Goal: Entertainment & Leisure: Consume media (video, audio)

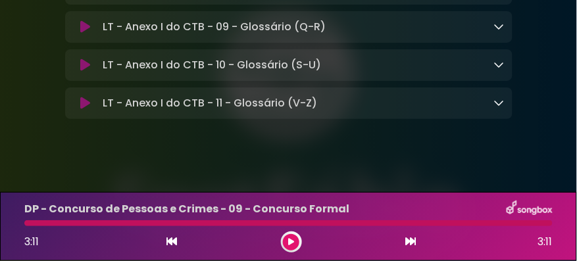
scroll to position [11349, 0]
click at [87, 110] on icon at bounding box center [85, 103] width 10 height 13
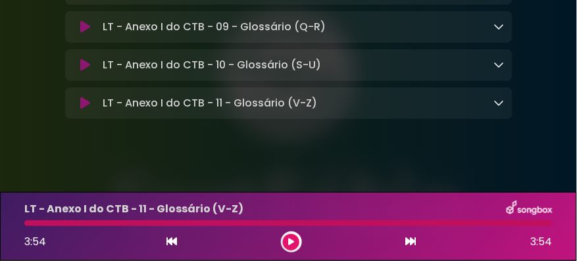
click at [80, 110] on button at bounding box center [85, 103] width 25 height 13
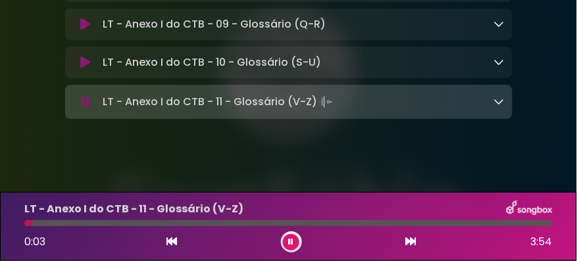
click at [32, 222] on div at bounding box center [288, 223] width 528 height 6
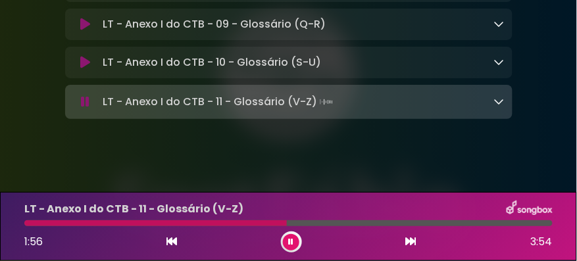
click at [289, 243] on icon at bounding box center [291, 242] width 5 height 8
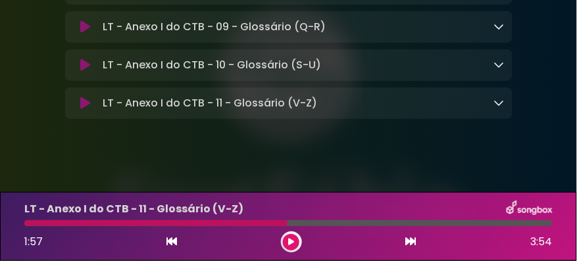
drag, startPoint x: 86, startPoint y: 99, endPoint x: 87, endPoint y: 124, distance: 24.4
click at [81, 72] on icon at bounding box center [85, 65] width 10 height 13
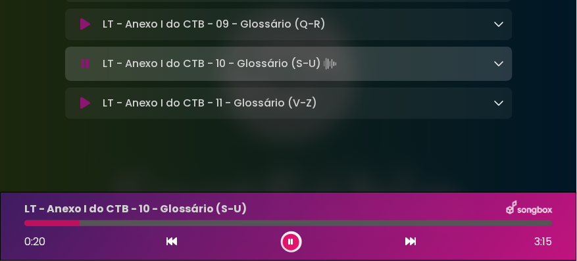
click at [51, 219] on div "LT - Anexo I do CTB - 10 - Glossário (S-U) 0:20 3:15" at bounding box center [288, 227] width 544 height 52
click at [47, 219] on div "LT - Anexo I do CTB - 10 - Glossário (S-U) 0:21 3:15" at bounding box center [288, 227] width 544 height 52
click at [47, 221] on div at bounding box center [53, 223] width 59 height 6
click at [51, 224] on div at bounding box center [44, 223] width 41 height 6
click at [43, 221] on div at bounding box center [40, 223] width 32 height 6
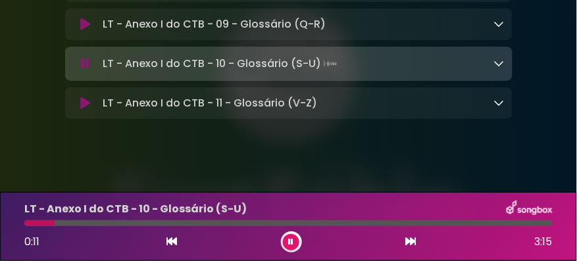
click at [40, 222] on div at bounding box center [39, 223] width 30 height 6
click at [40, 222] on div at bounding box center [288, 223] width 528 height 6
click at [293, 239] on icon at bounding box center [291, 242] width 5 height 8
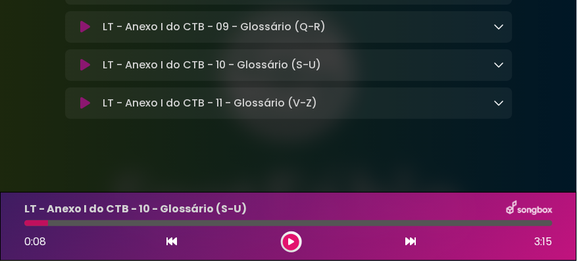
click at [291, 241] on icon at bounding box center [291, 242] width 6 height 8
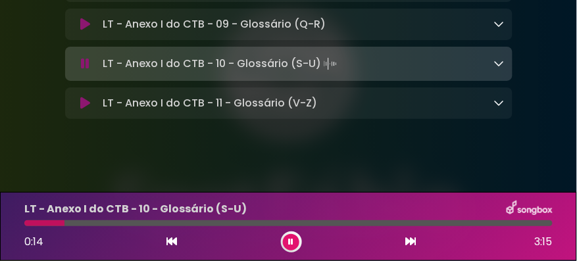
click at [41, 225] on div at bounding box center [44, 223] width 40 height 6
click at [293, 241] on icon at bounding box center [291, 242] width 5 height 8
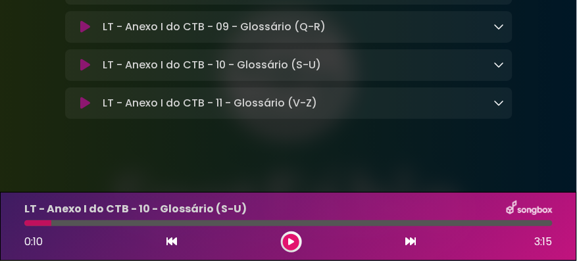
click at [291, 242] on icon at bounding box center [291, 242] width 6 height 8
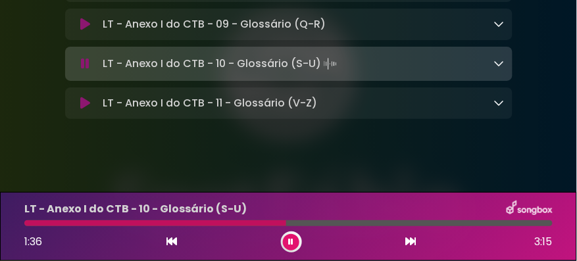
scroll to position [11274, 0]
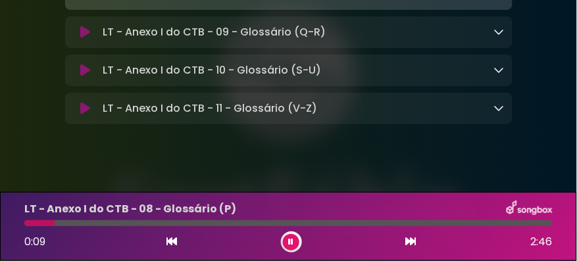
click at [42, 225] on div at bounding box center [39, 223] width 30 height 6
click at [39, 224] on div at bounding box center [36, 223] width 25 height 6
click at [34, 222] on div at bounding box center [37, 223] width 27 height 6
click at [287, 241] on button at bounding box center [291, 242] width 16 height 16
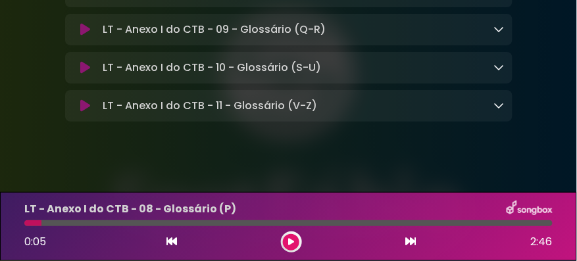
click at [291, 241] on icon at bounding box center [291, 242] width 6 height 8
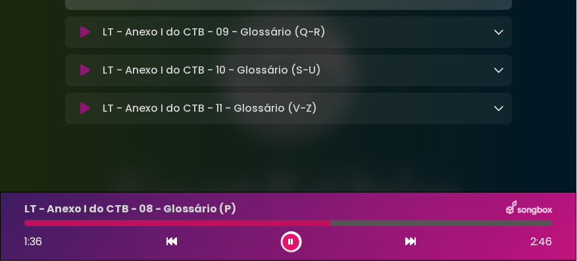
click at [287, 241] on button at bounding box center [291, 242] width 16 height 16
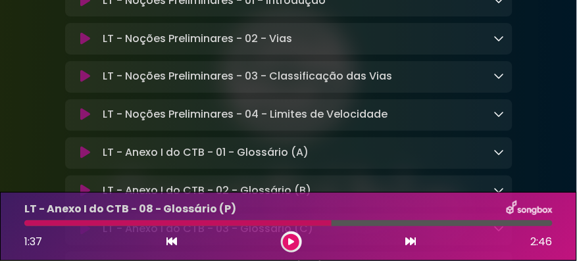
scroll to position [10823, 0]
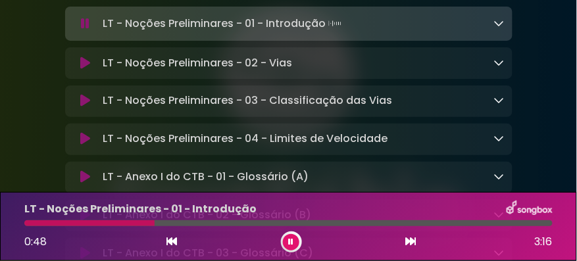
click at [82, 30] on icon at bounding box center [85, 23] width 9 height 13
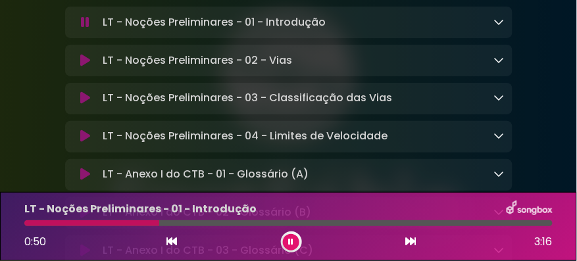
click at [84, 29] on icon at bounding box center [85, 22] width 9 height 13
